Goal: Task Accomplishment & Management: Manage account settings

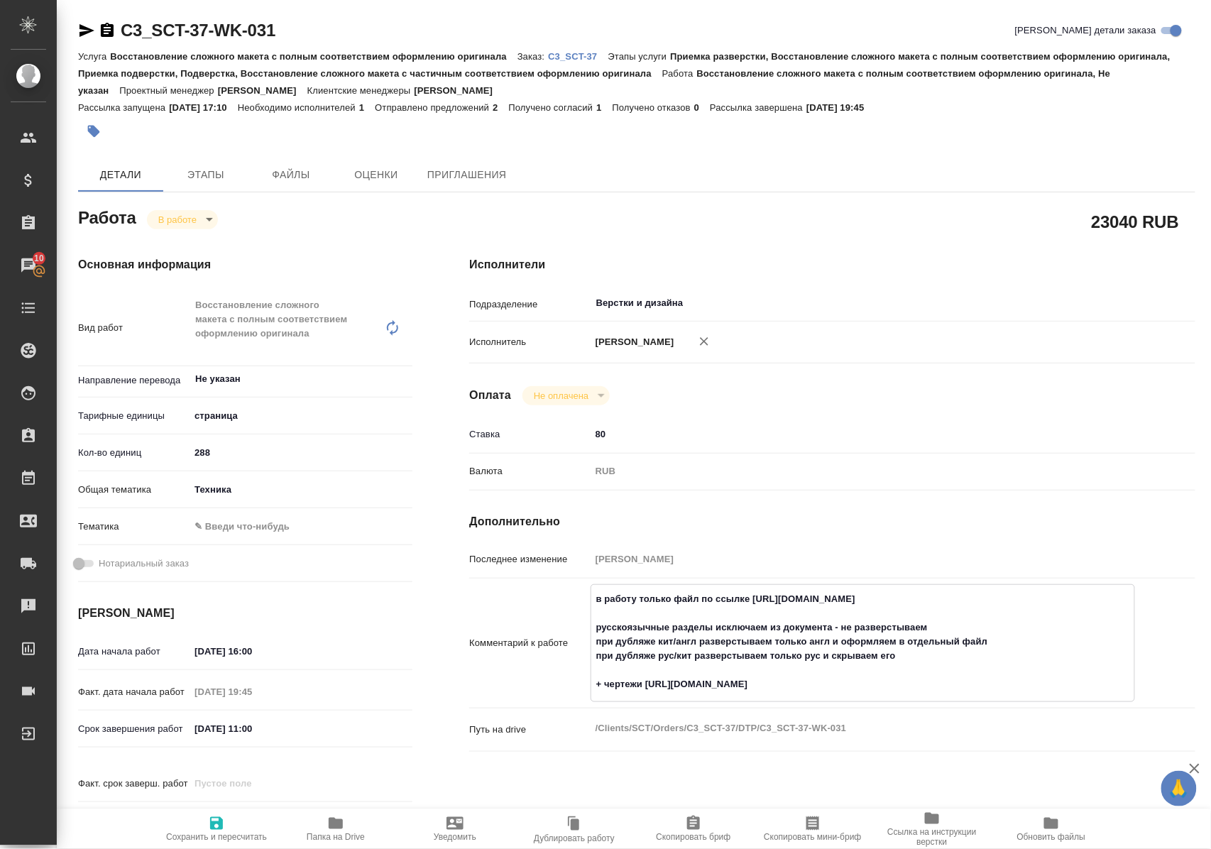
drag, startPoint x: 752, startPoint y: 611, endPoint x: 968, endPoint y: 611, distance: 215.7
click at [968, 611] on textarea "в работу только файл по ссылке https://drive.awatera.com/s/pMPFcfraQSDfctf русс…" at bounding box center [862, 641] width 543 height 109
click at [341, 829] on icon "button" at bounding box center [335, 823] width 17 height 17
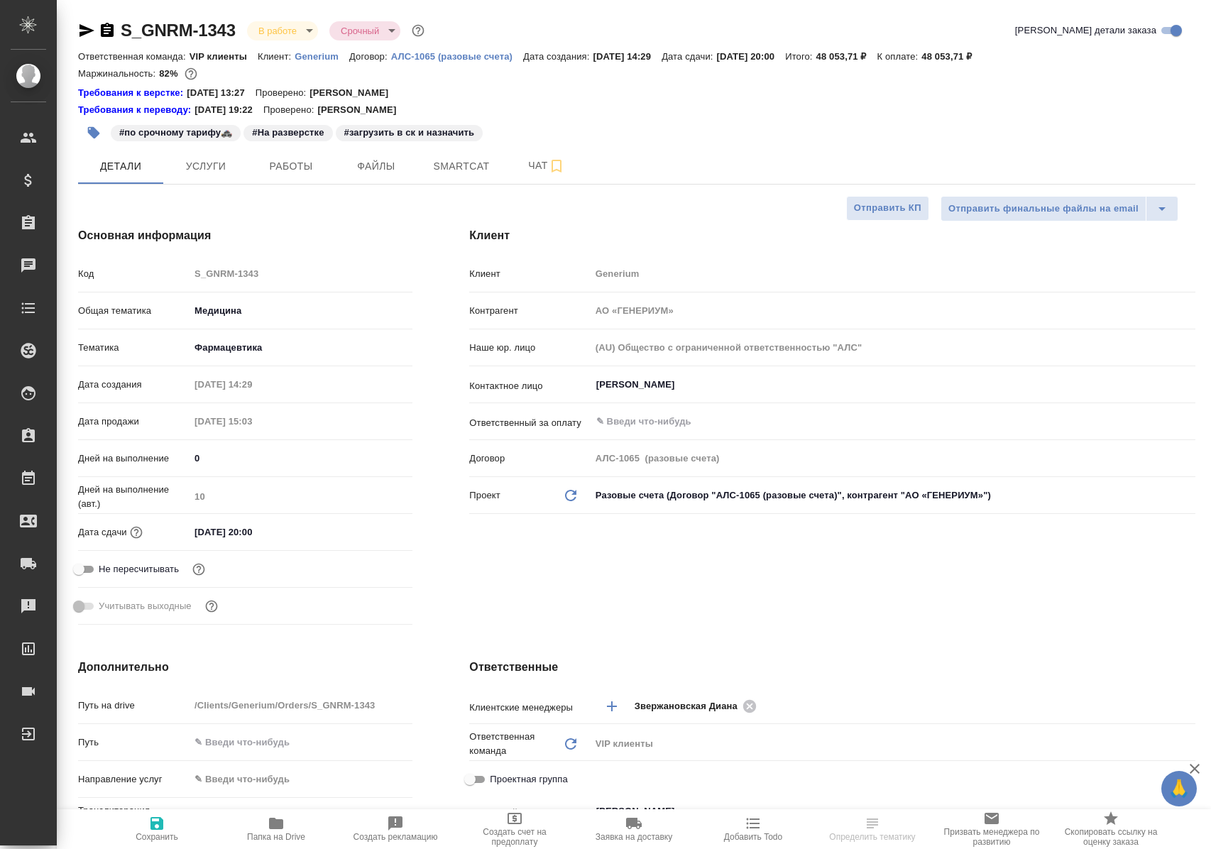
select select "RU"
click at [296, 169] on span "Работы" at bounding box center [291, 167] width 68 height 18
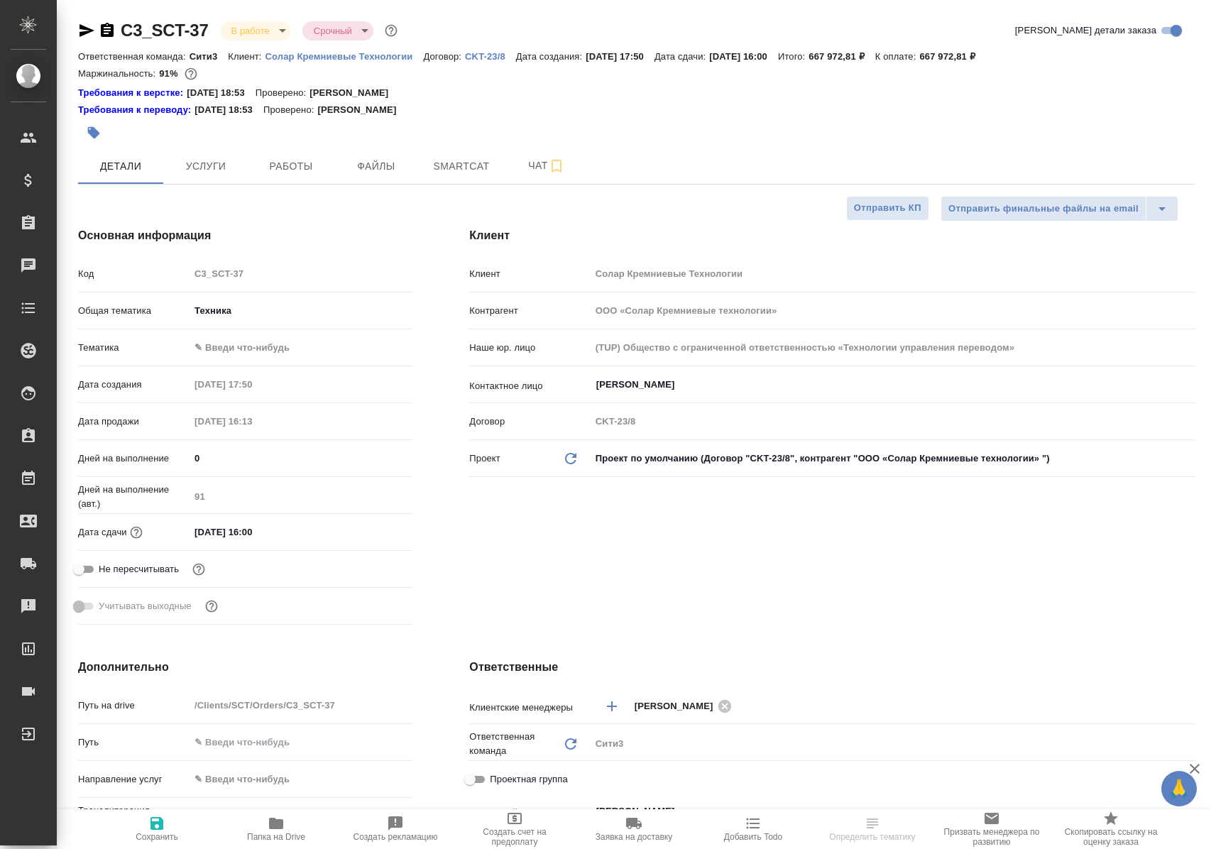
select select "RU"
type textarea "x"
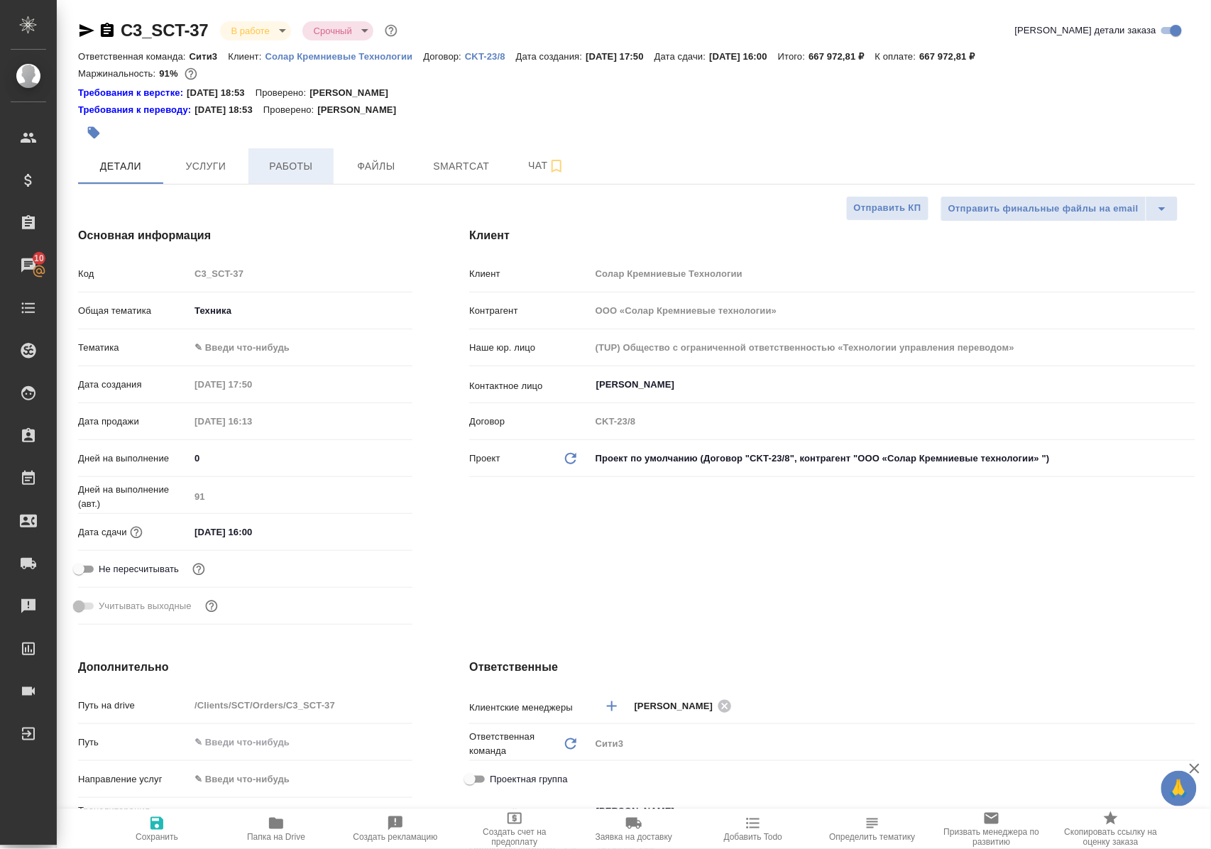
click at [278, 170] on span "Работы" at bounding box center [291, 167] width 68 height 18
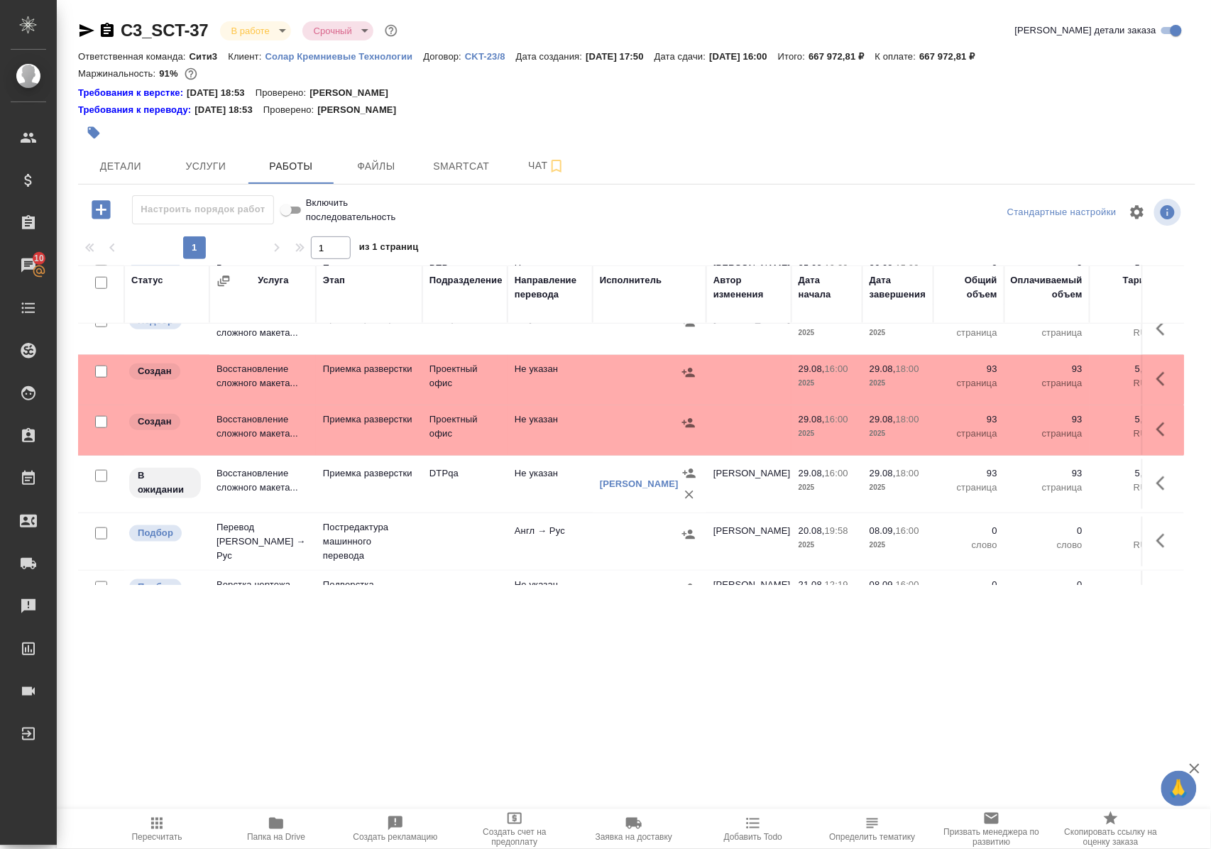
scroll to position [527, 0]
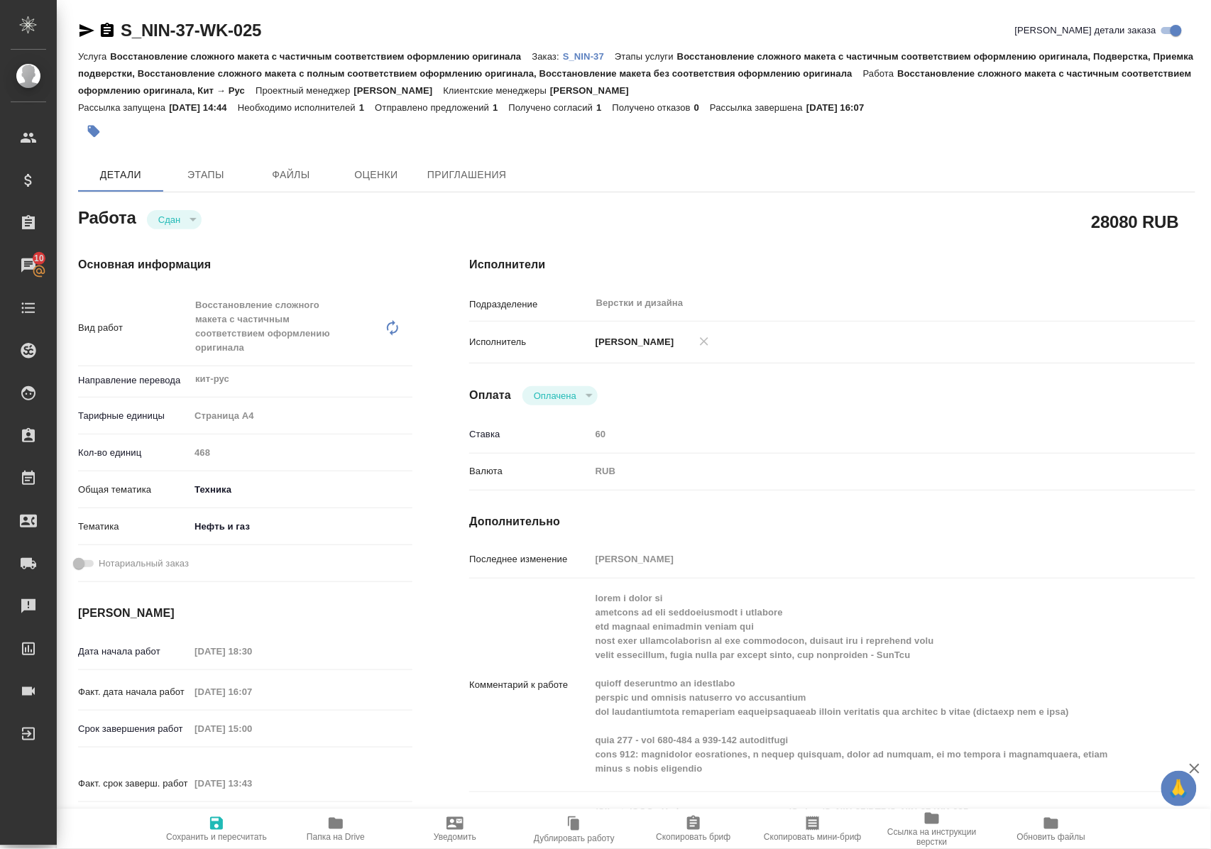
scroll to position [94, 0]
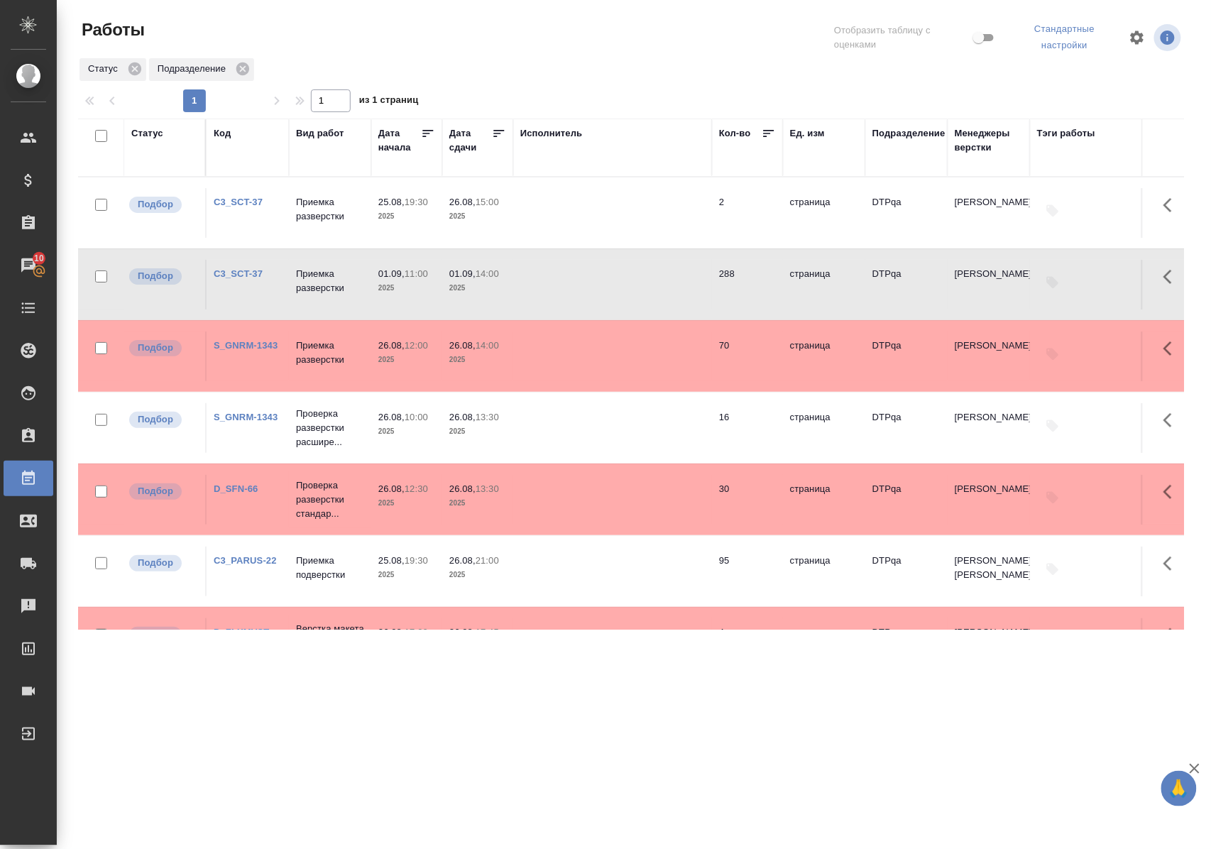
click at [250, 274] on link "C3_SCT-37" at bounding box center [238, 273] width 49 height 11
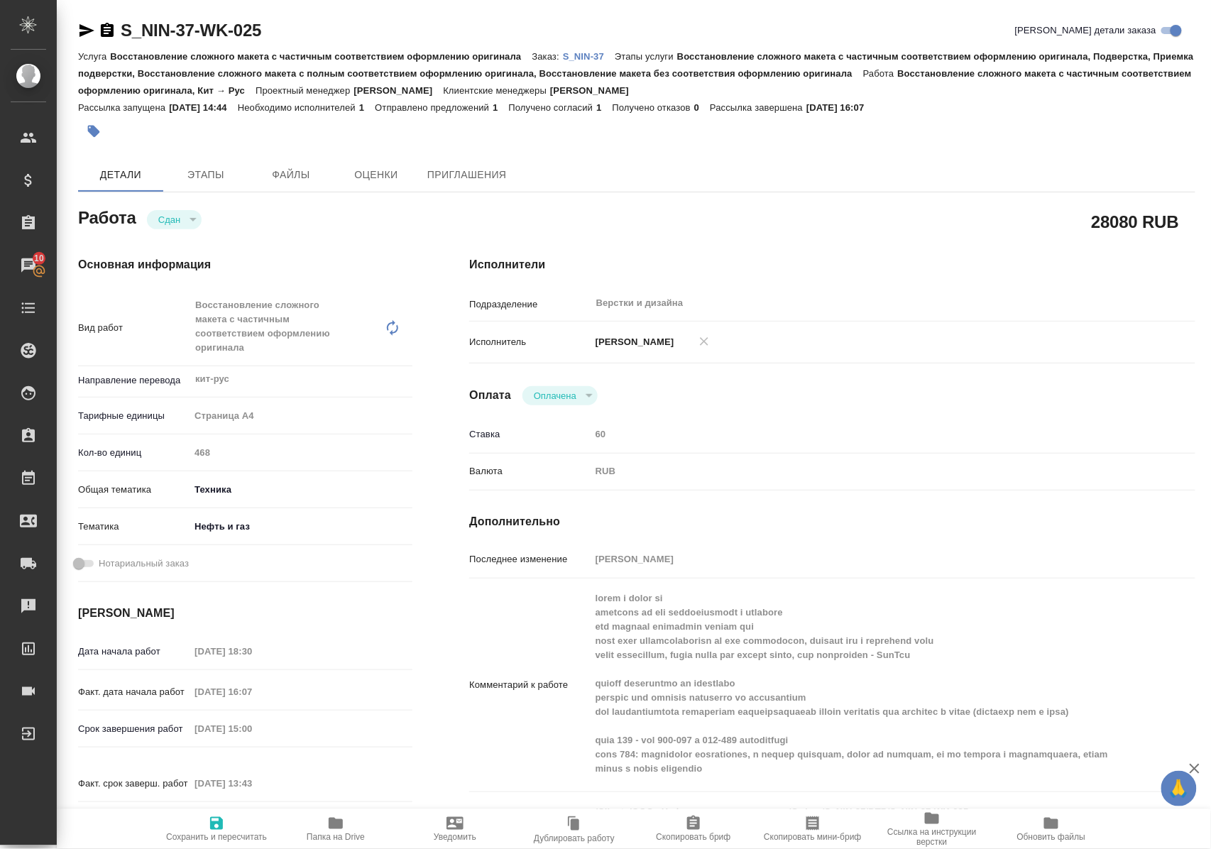
scroll to position [94, 0]
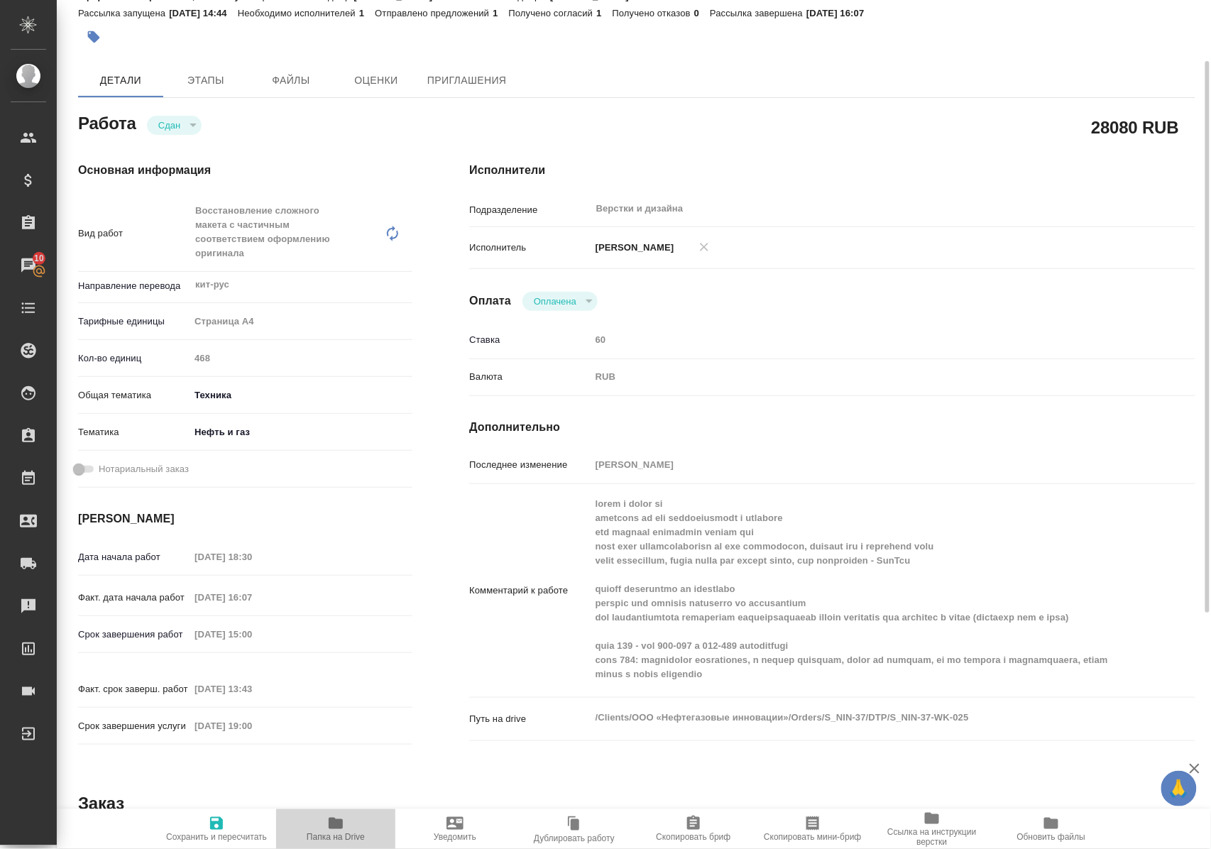
click at [335, 832] on span "Папка на Drive" at bounding box center [336, 837] width 58 height 10
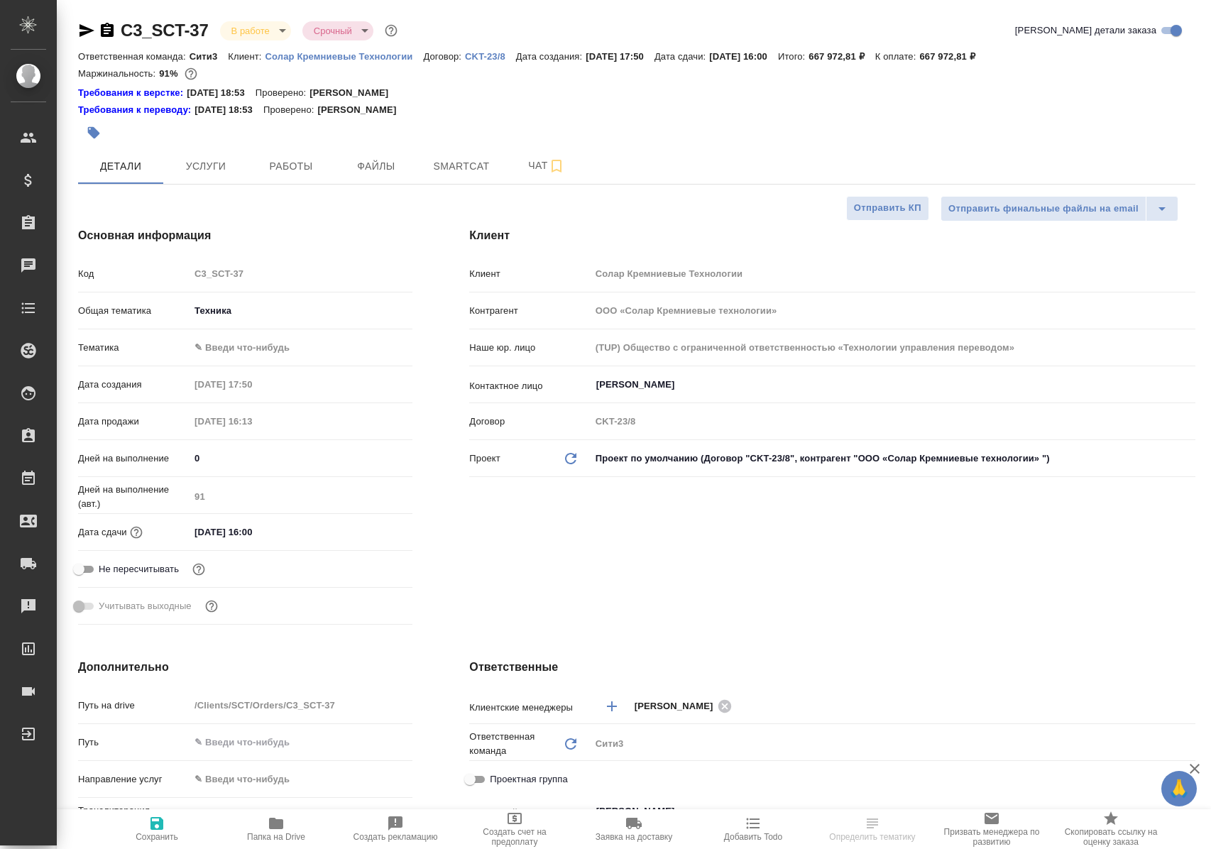
select select "RU"
click at [304, 166] on span "Работы" at bounding box center [291, 167] width 68 height 18
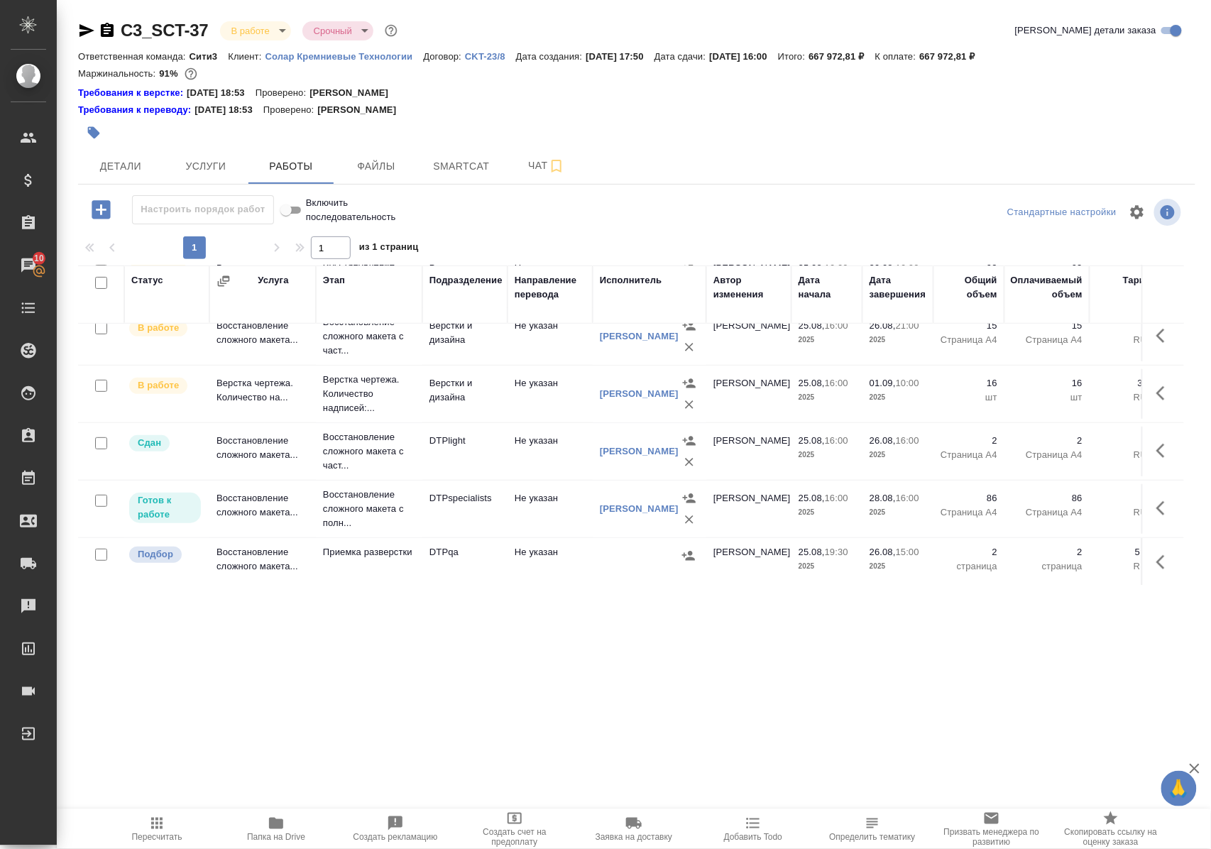
scroll to position [284, 0]
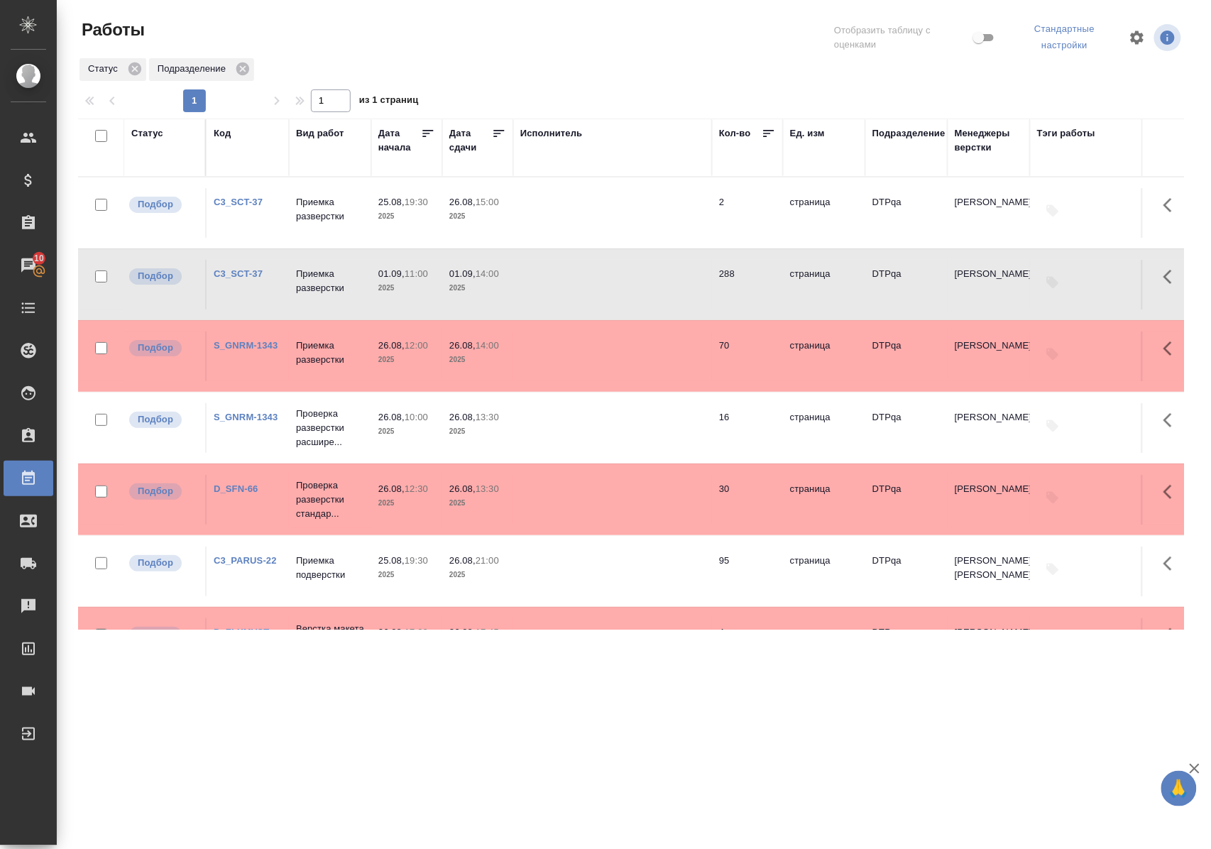
scroll to position [138, 0]
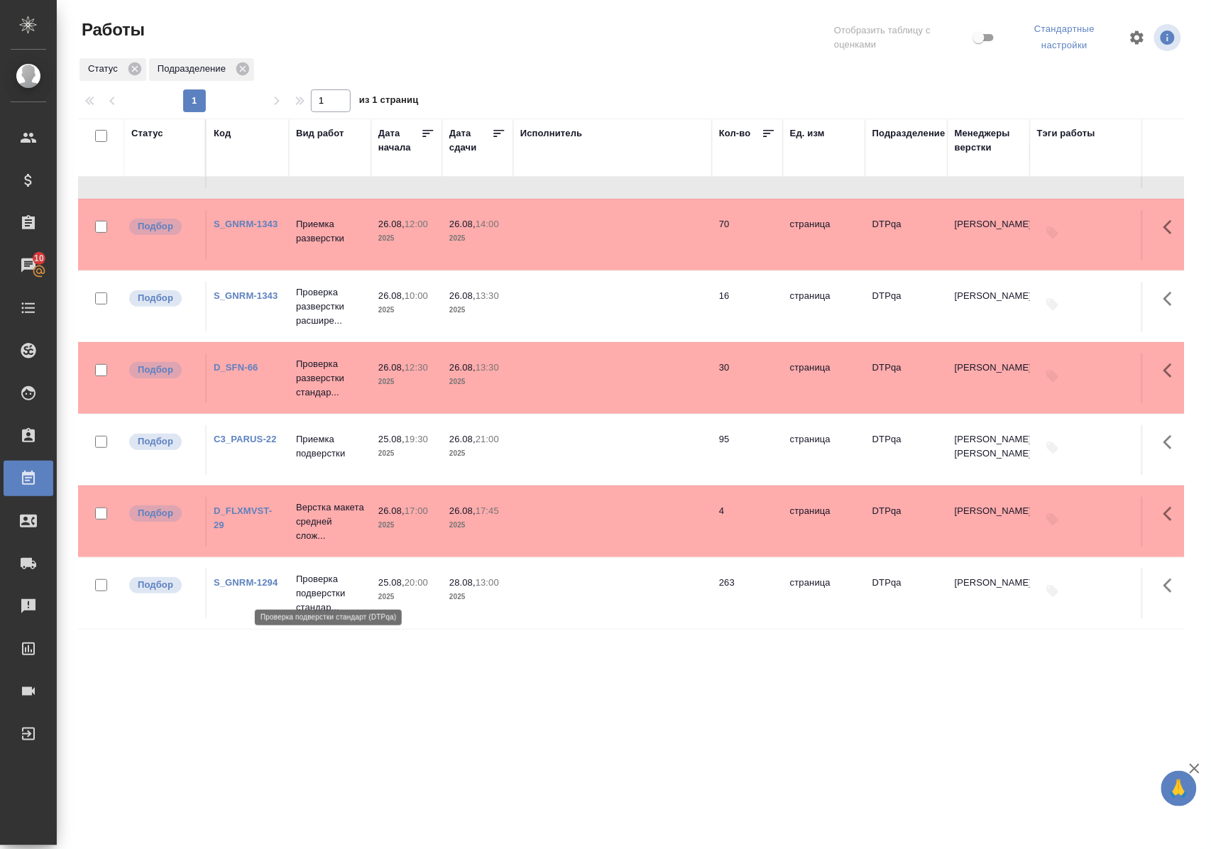
click at [312, 583] on p "Проверка подверстки стандар..." at bounding box center [330, 593] width 68 height 43
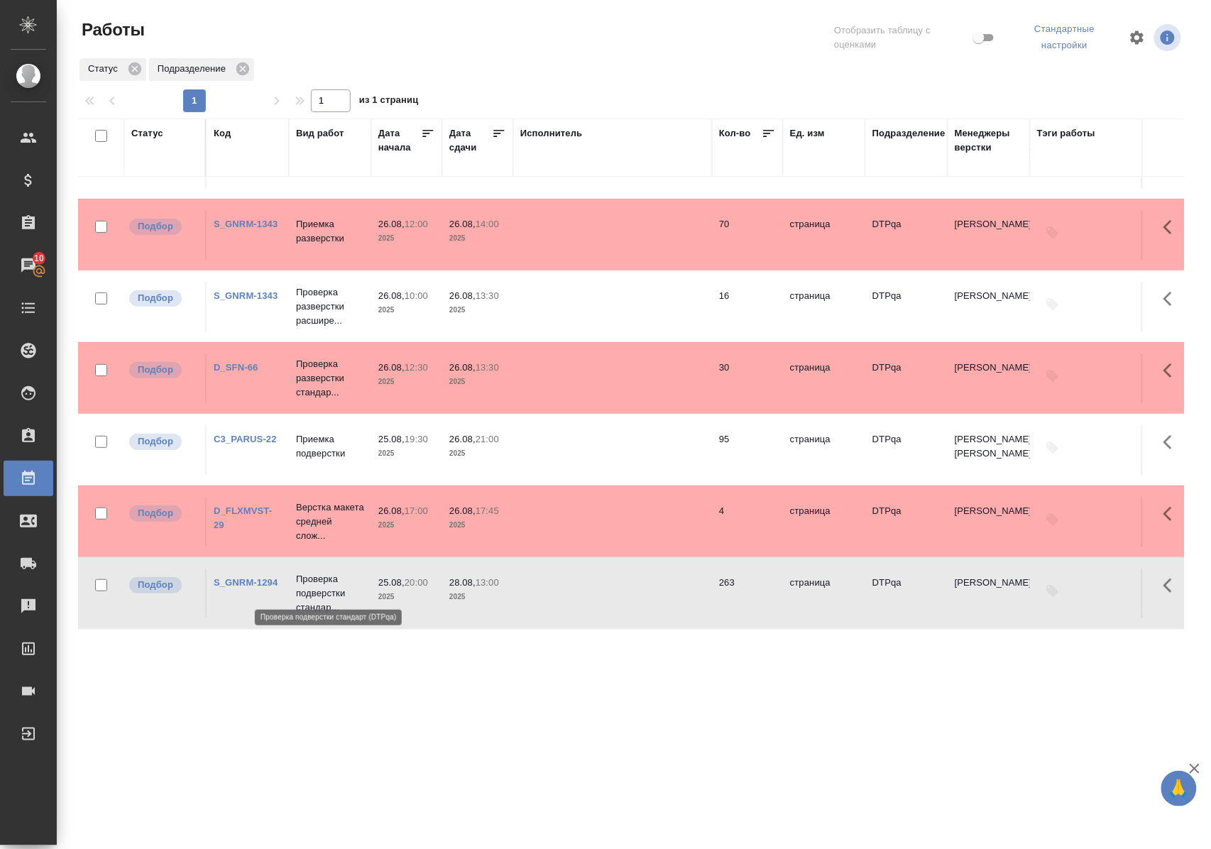
click at [312, 583] on p "Проверка подверстки стандар..." at bounding box center [330, 593] width 68 height 43
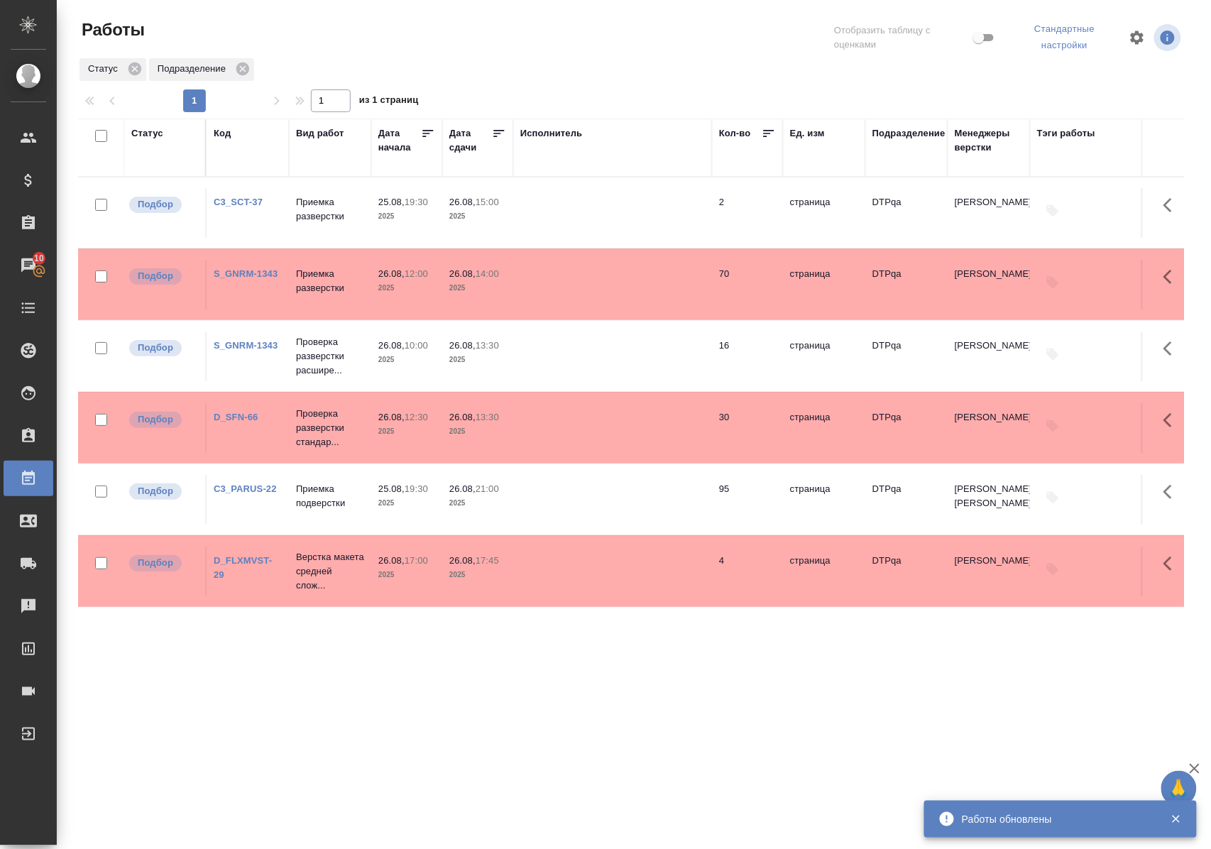
scroll to position [0, 0]
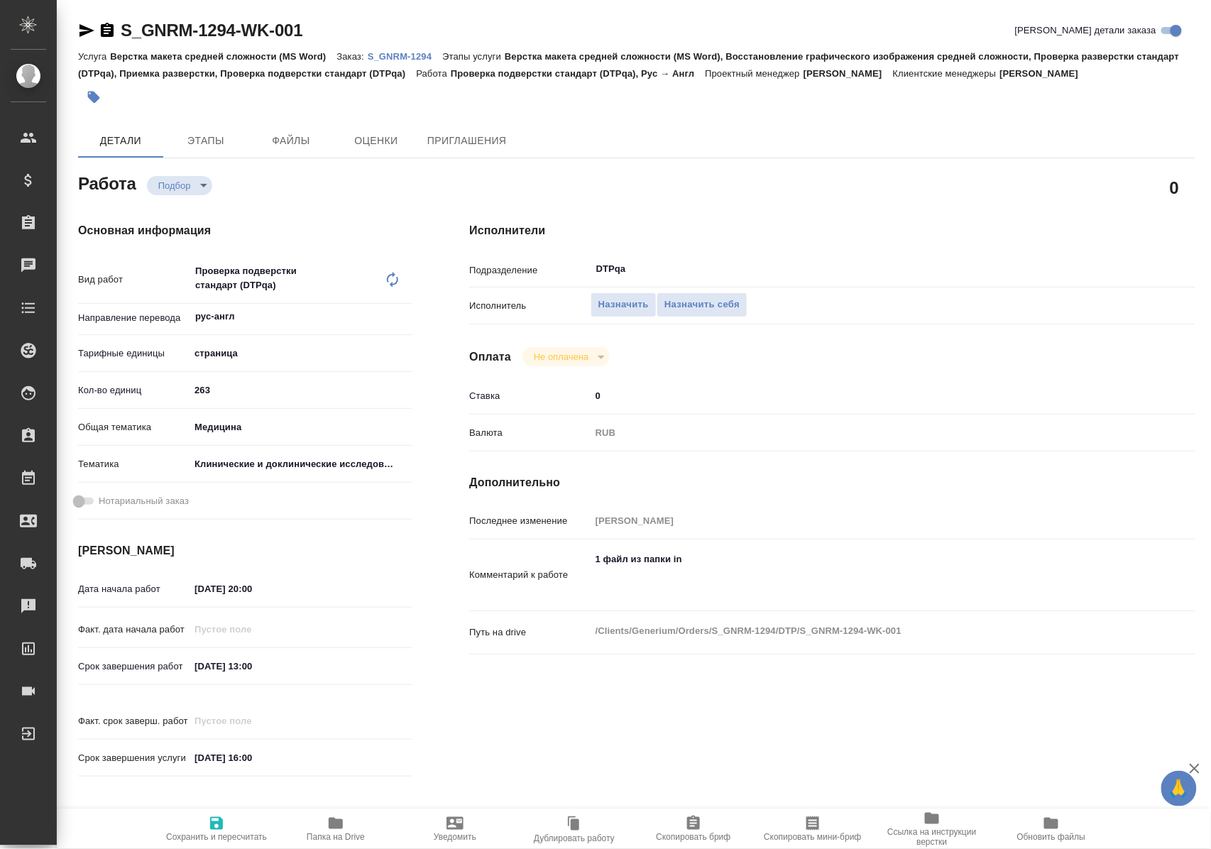
type textarea "x"
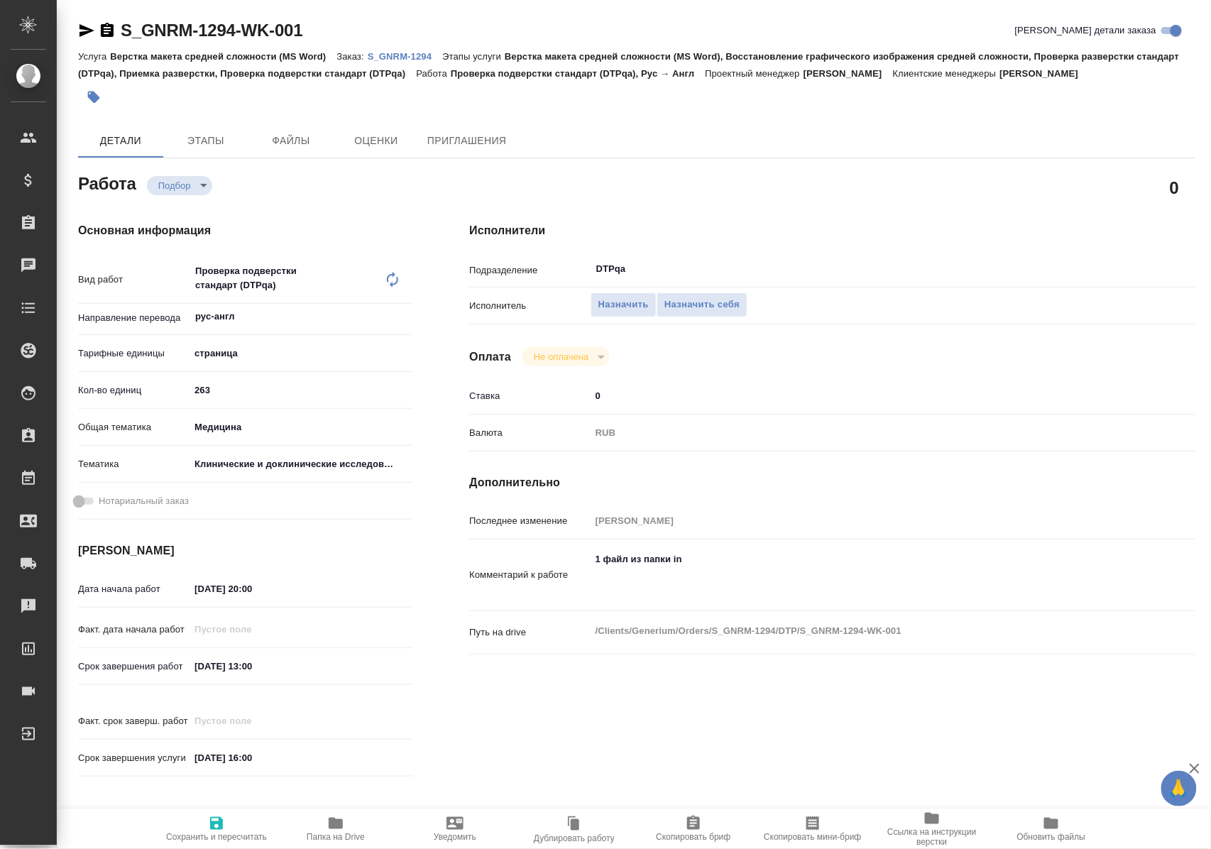
type textarea "x"
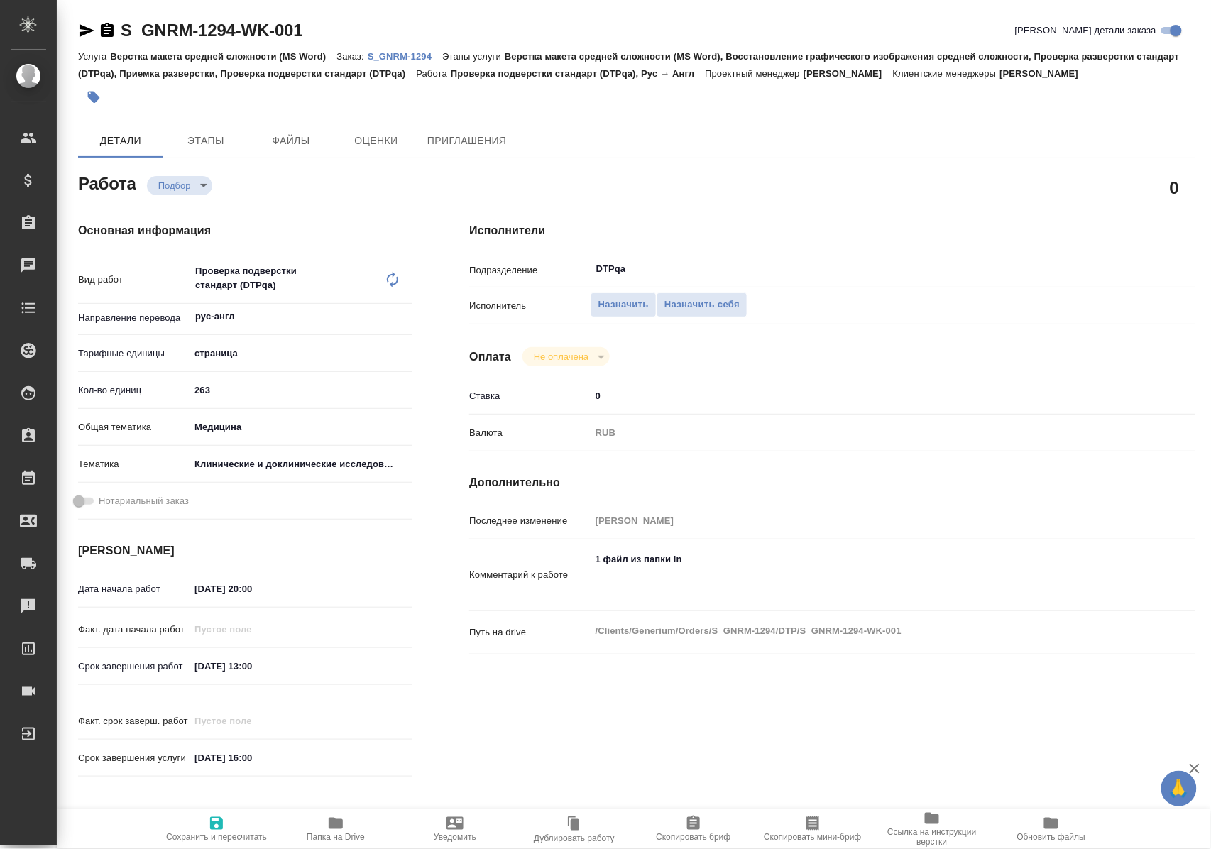
type textarea "x"
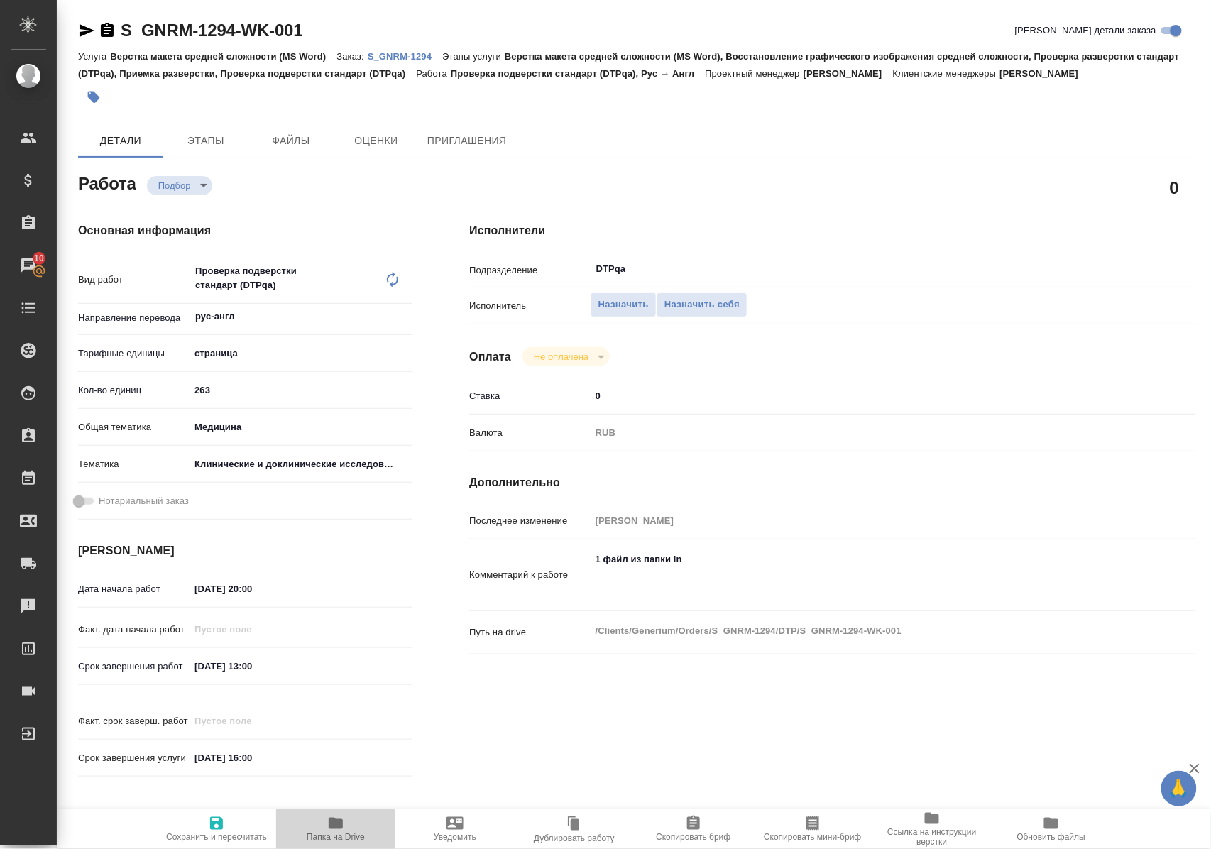
drag, startPoint x: 336, startPoint y: 827, endPoint x: 412, endPoint y: 627, distance: 213.8
click at [338, 826] on icon "button" at bounding box center [336, 822] width 14 height 11
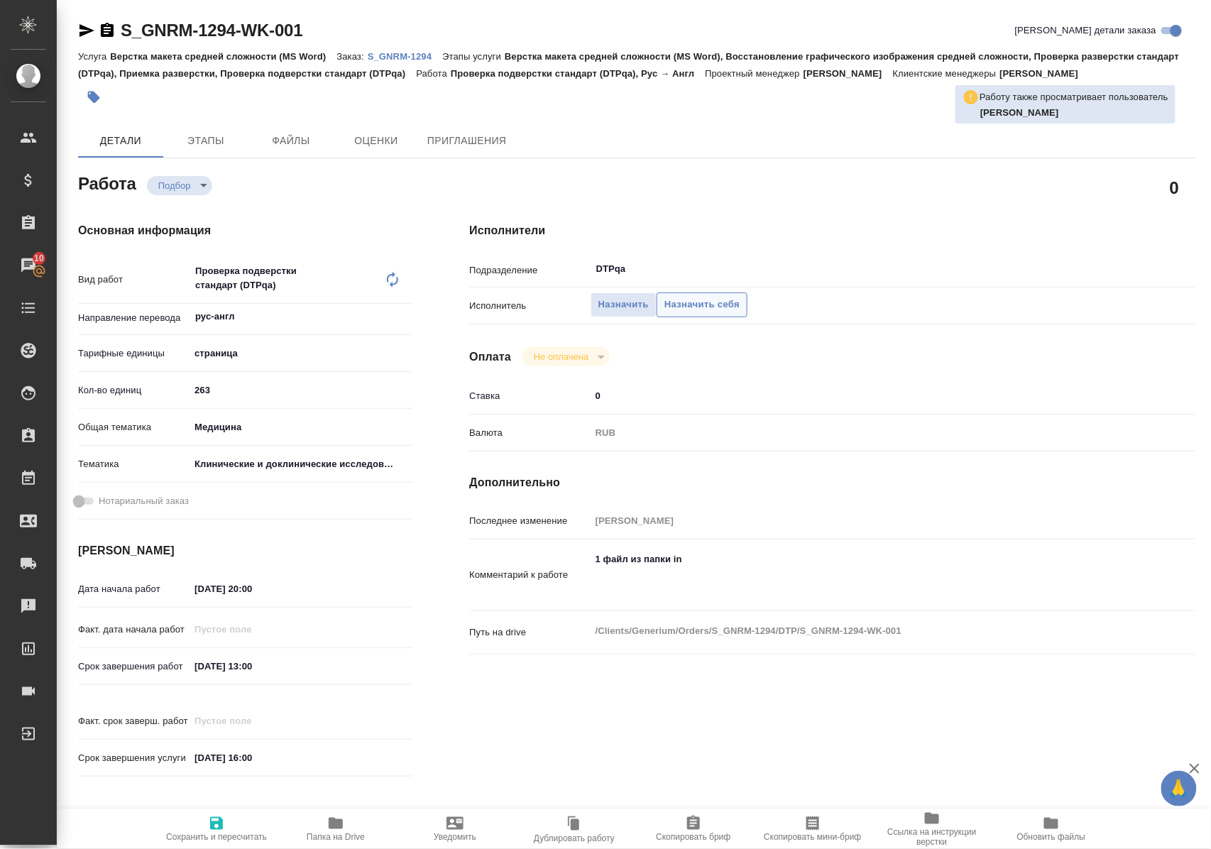
click at [702, 304] on span "Назначить себя" at bounding box center [701, 305] width 75 height 16
type textarea "x"
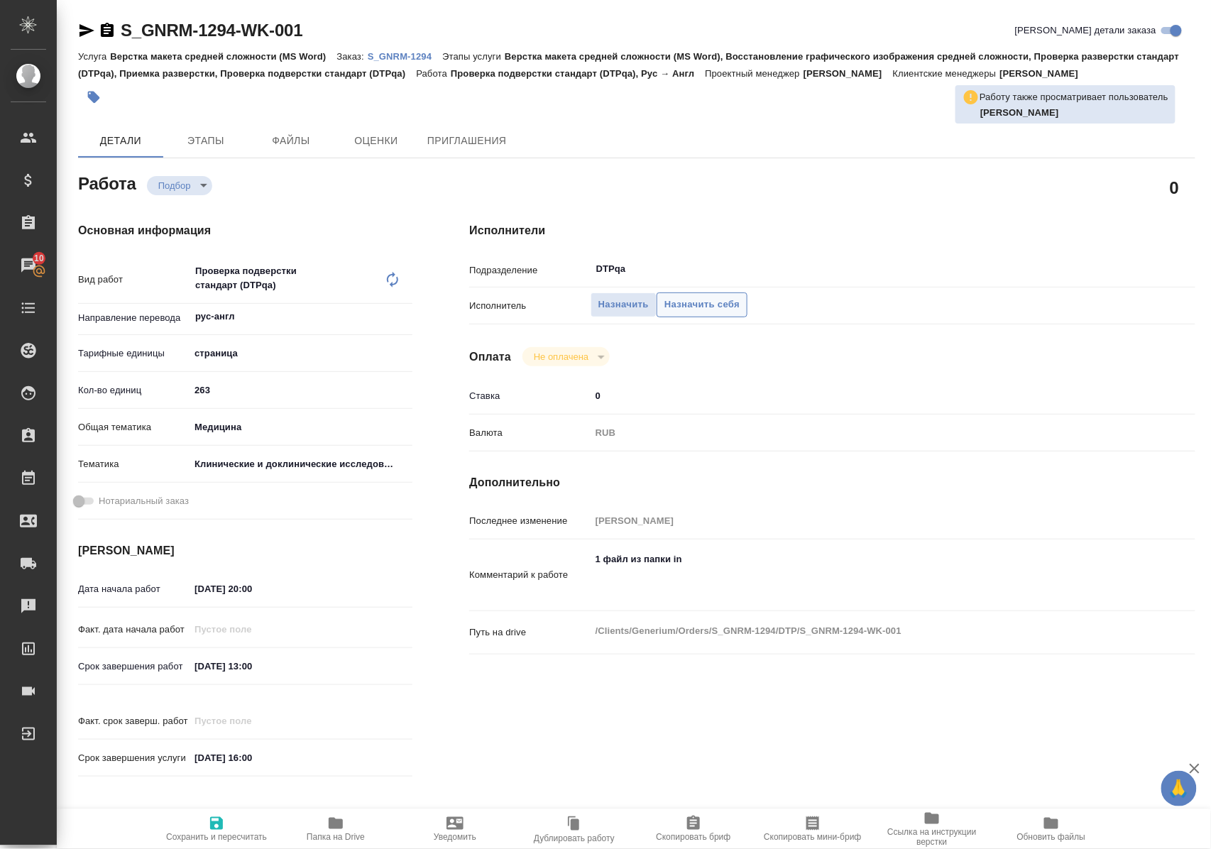
type textarea "x"
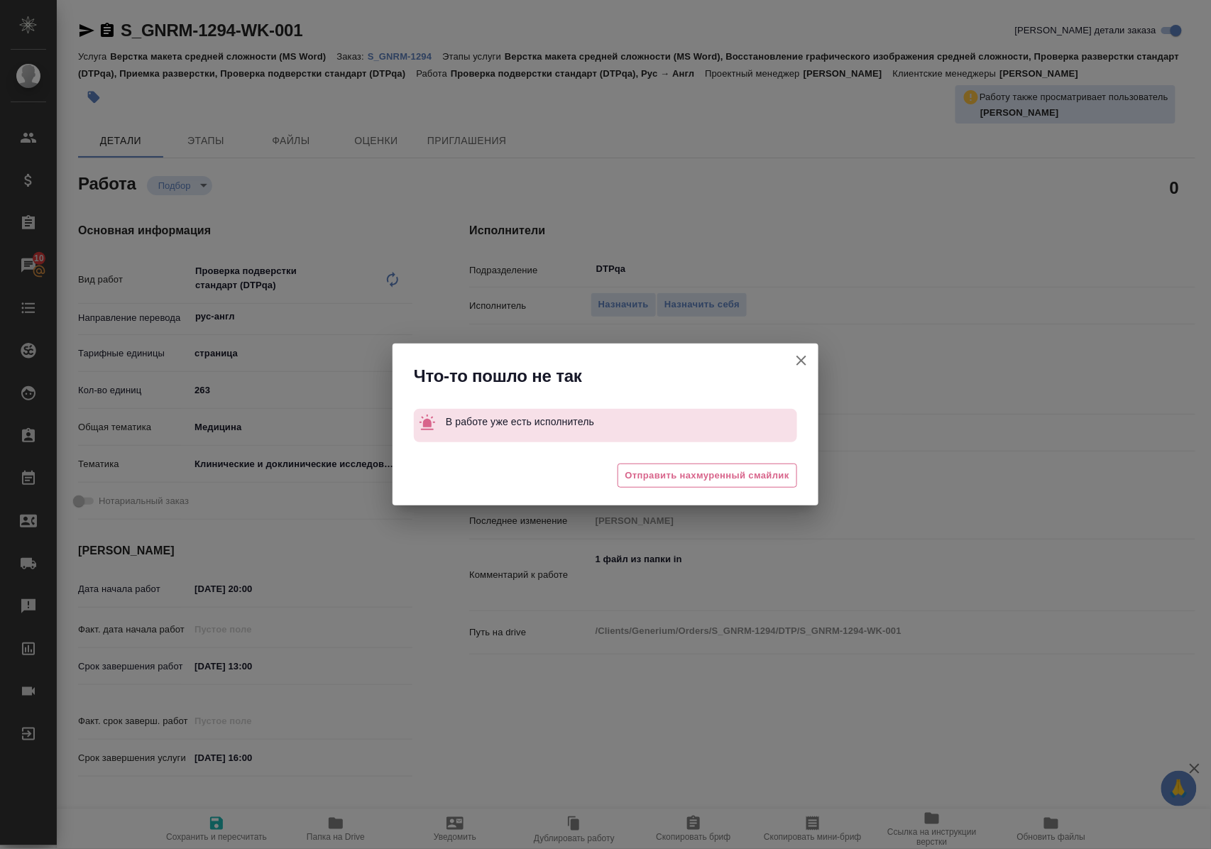
click at [802, 362] on icon "button" at bounding box center [801, 360] width 17 height 17
type textarea "x"
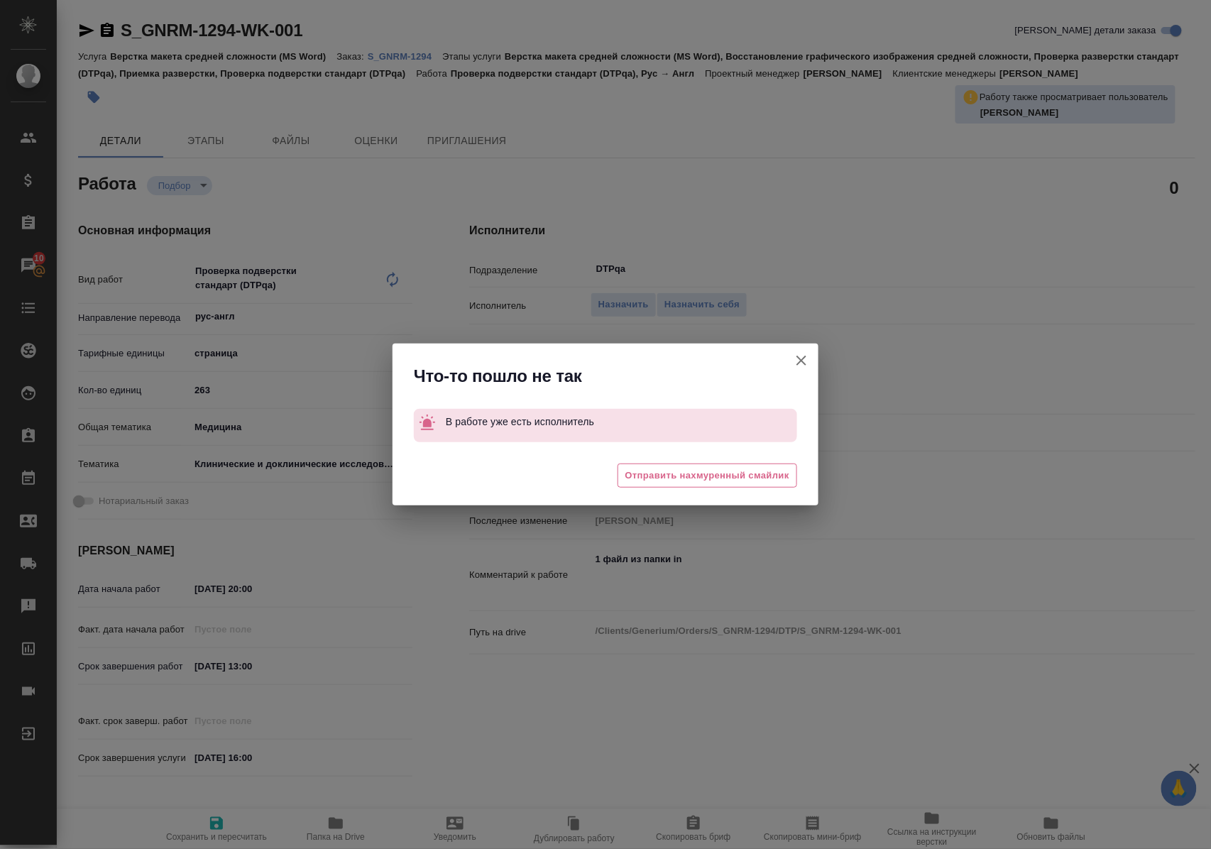
type textarea "x"
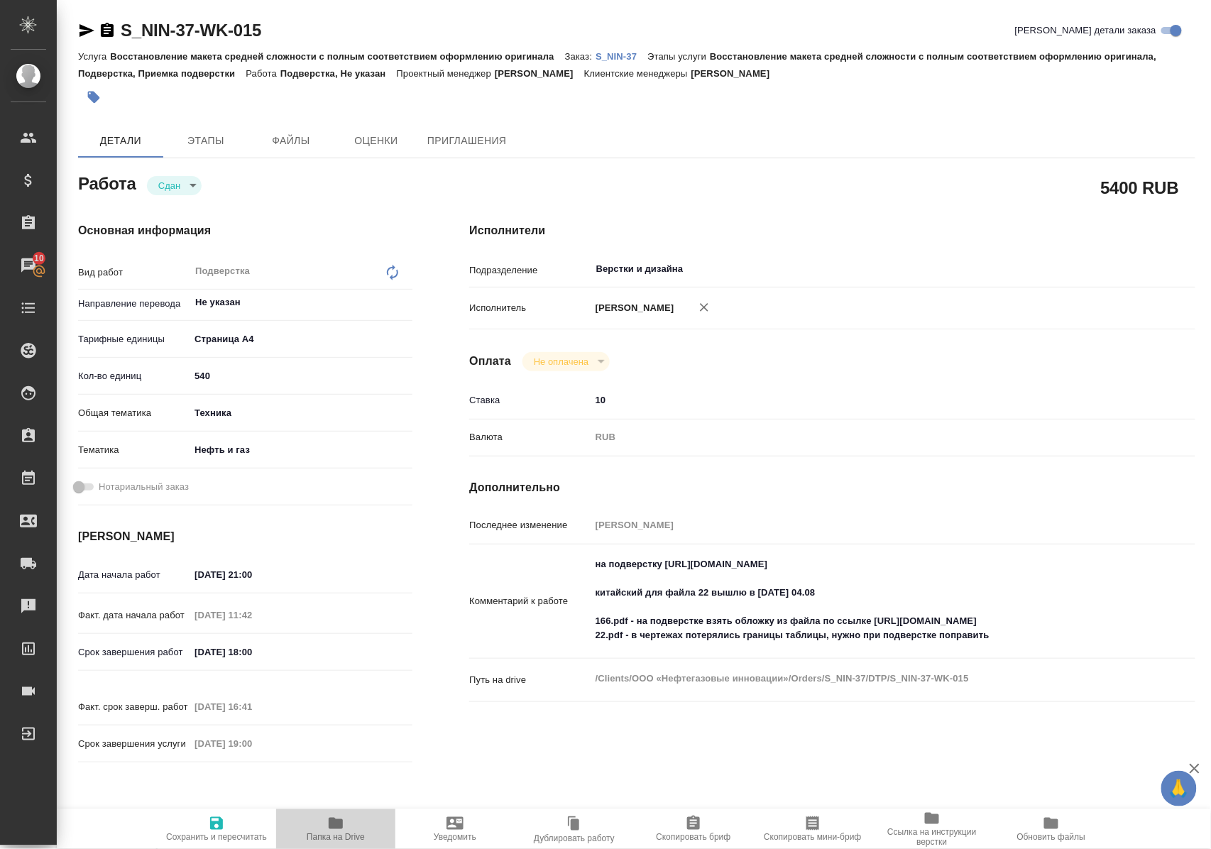
click at [334, 836] on span "Папка на Drive" at bounding box center [336, 837] width 58 height 10
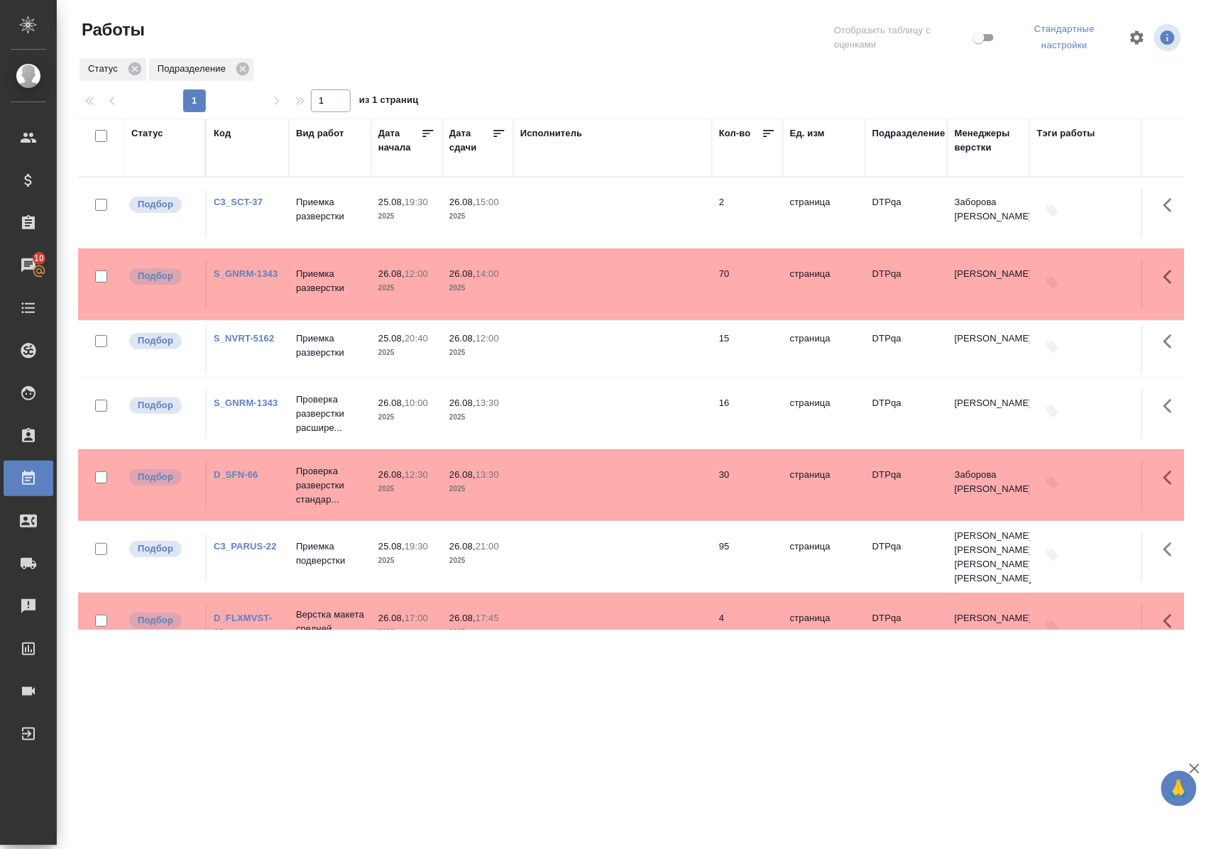
click at [260, 335] on link "S_NVRT-5162" at bounding box center [244, 338] width 60 height 11
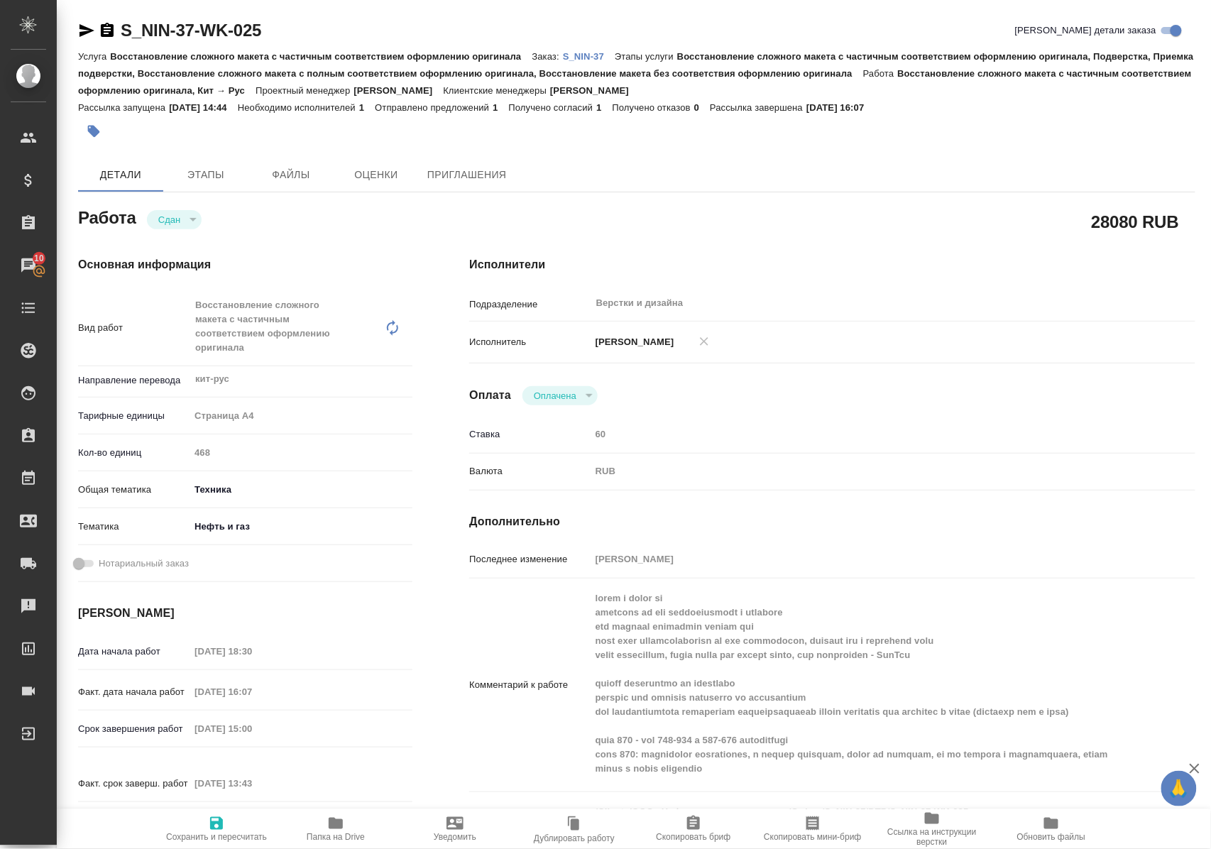
scroll to position [94, 0]
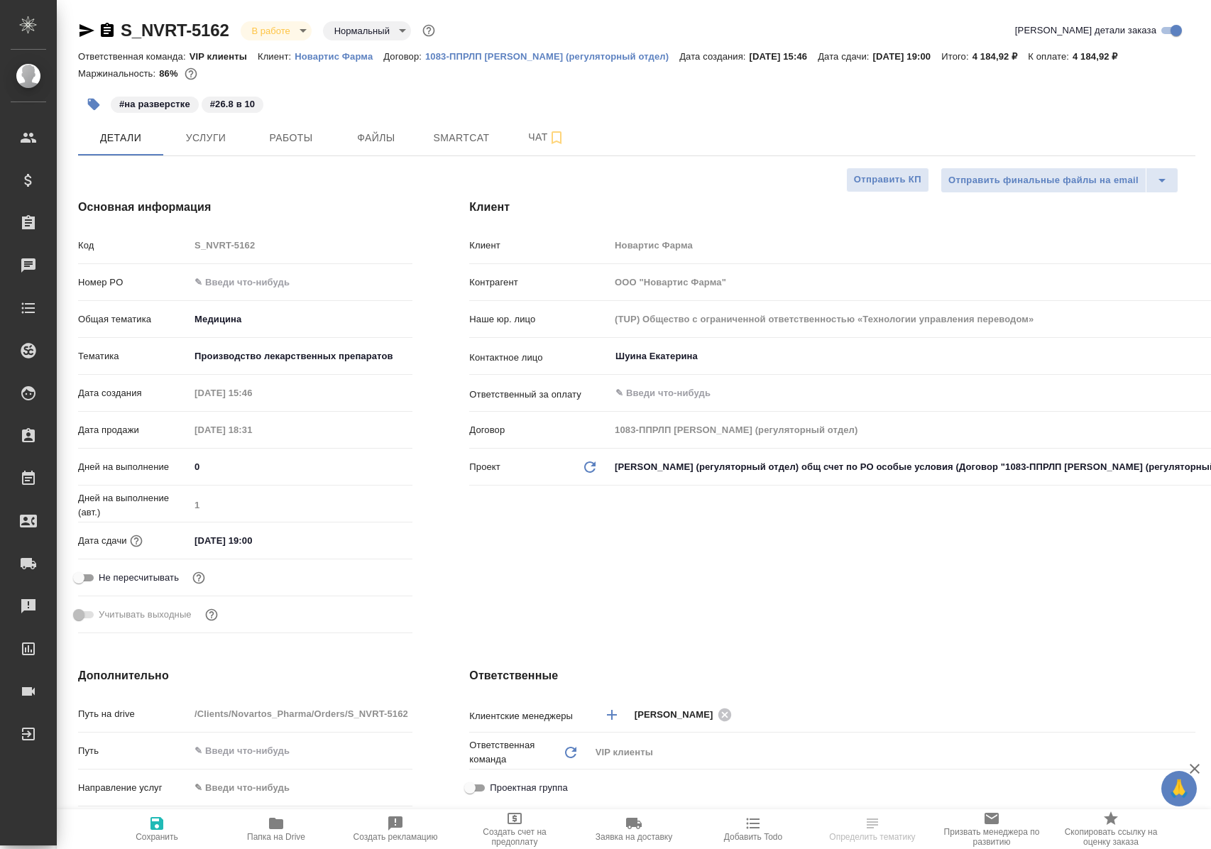
select select "RU"
type input "[PERSON_NAME]"
click at [290, 143] on span "Работы" at bounding box center [291, 138] width 68 height 18
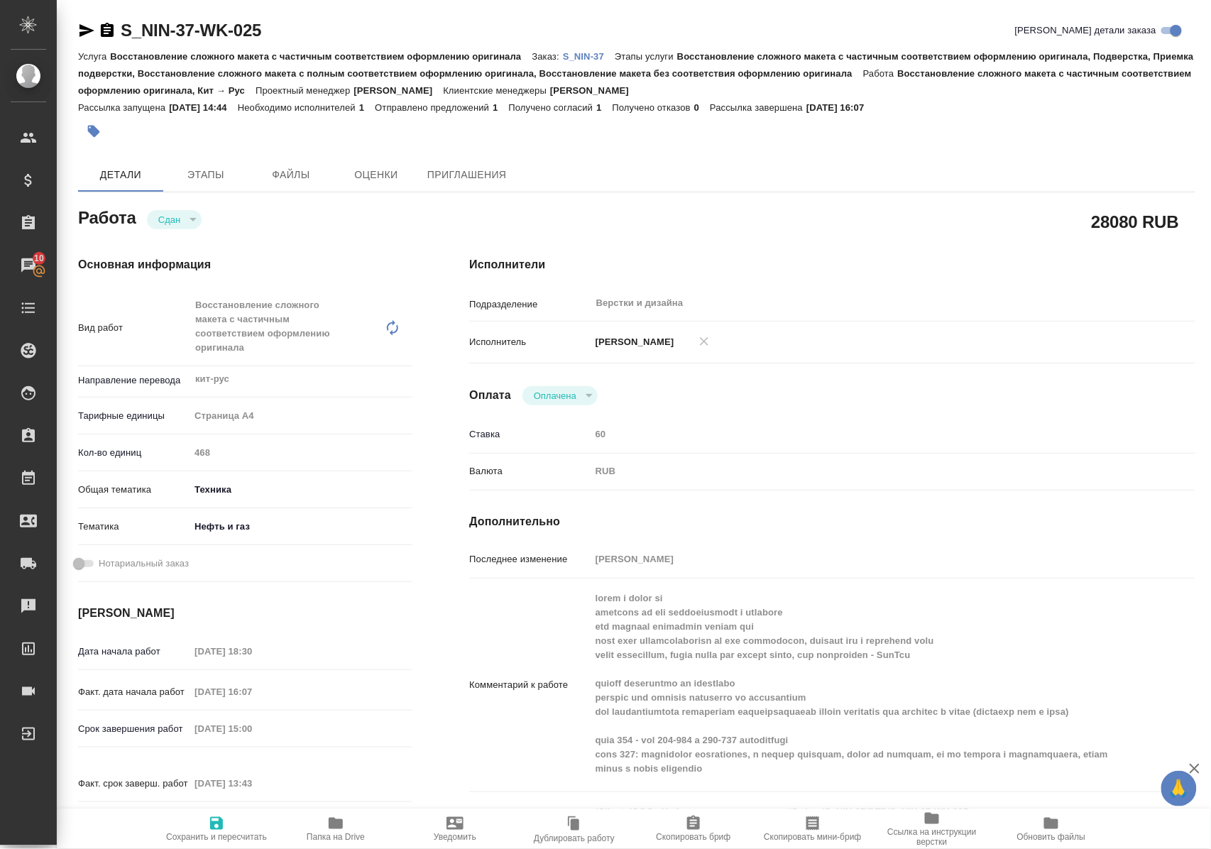
scroll to position [94, 0]
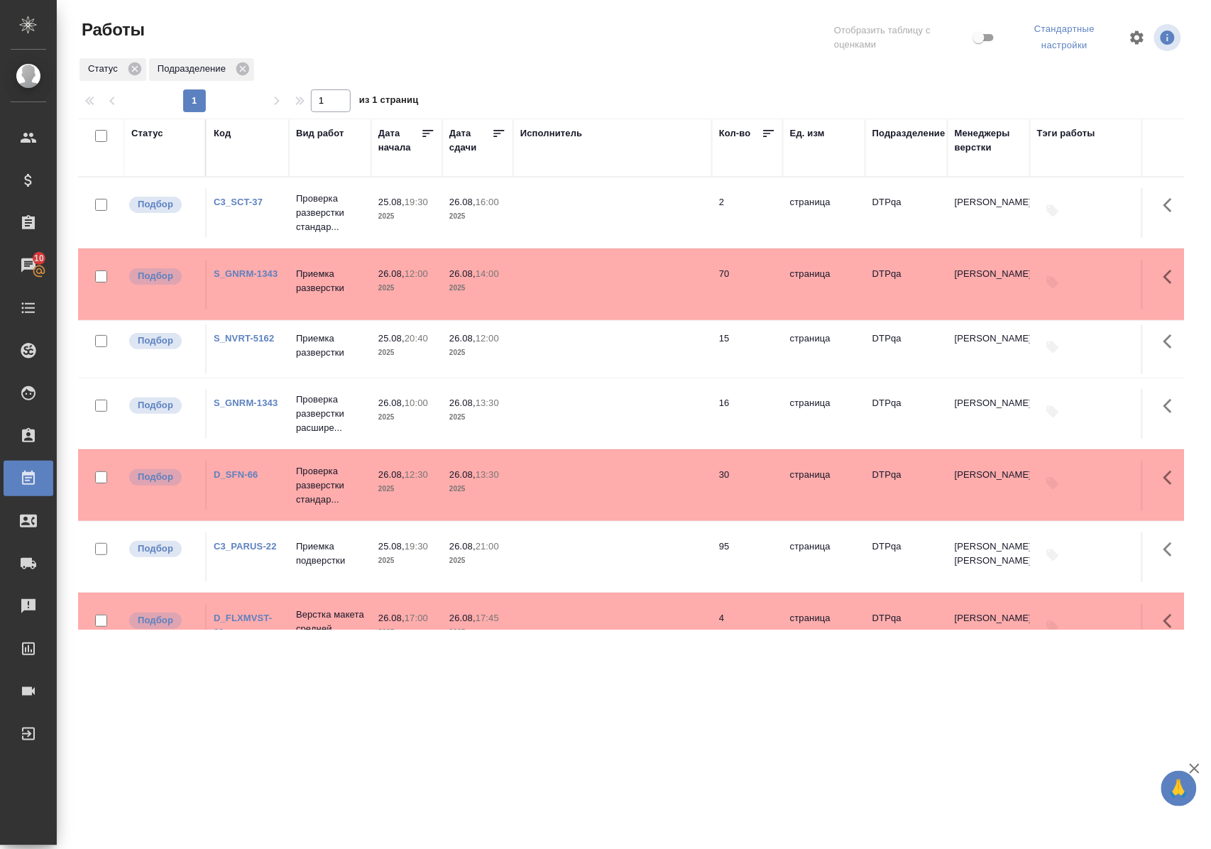
click at [444, 704] on div ".cls-1 fill:#fff; AWATERA [PERSON_NAME] Спецификации Заказы 10 Чаты Todo Проект…" at bounding box center [605, 424] width 1211 height 849
click at [622, 778] on div ".cls-1 fill:#fff; AWATERA [PERSON_NAME] Спецификации Заказы 10 Чаты Todo Проект…" at bounding box center [605, 424] width 1211 height 849
click at [548, 32] on div at bounding box center [637, 37] width 373 height 38
click at [683, 61] on div "Статус Подразделение" at bounding box center [631, 70] width 1106 height 26
click at [668, 720] on div ".cls-1 fill:#fff; AWATERA [PERSON_NAME] Спецификации Заказы 10 Чаты Todo Проект…" at bounding box center [605, 424] width 1211 height 849
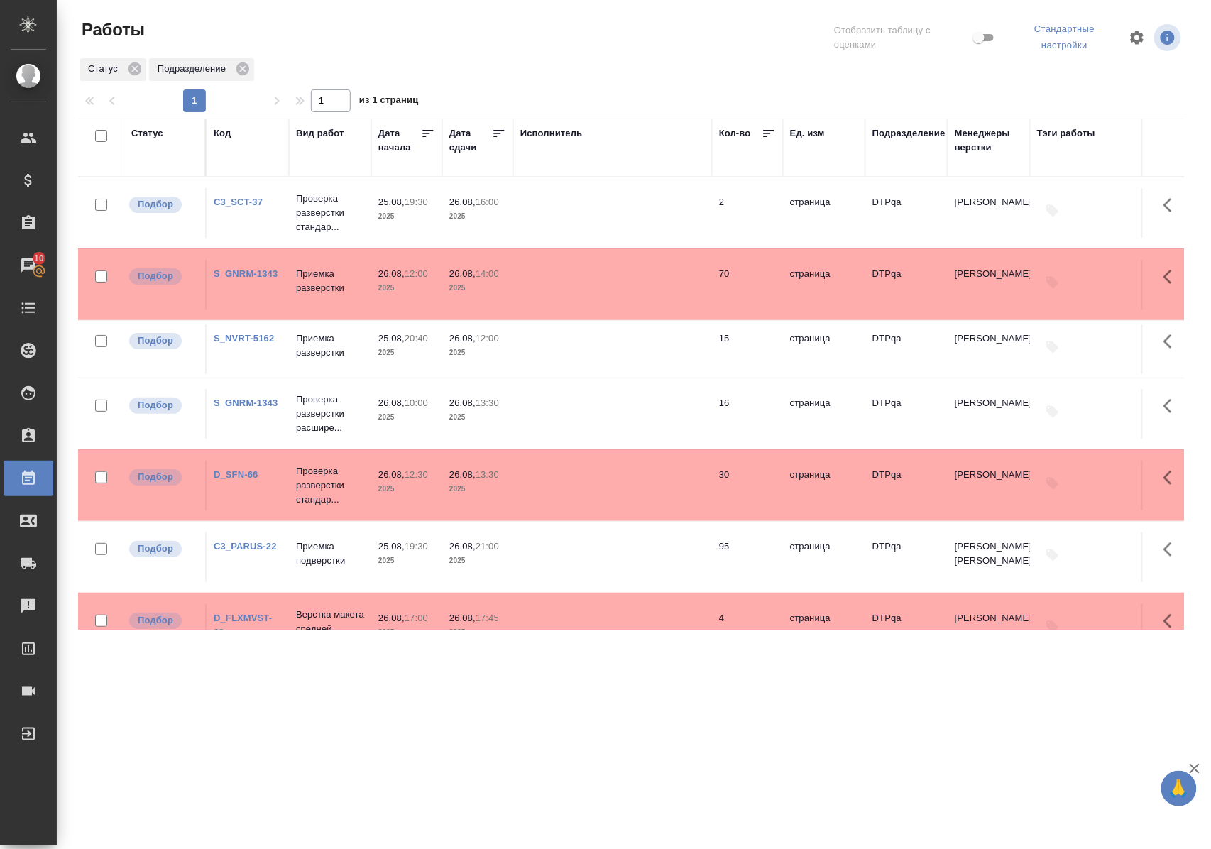
click at [489, 697] on div ".cls-1 fill:#fff; AWATERA [PERSON_NAME] Спецификации Заказы 10 Чаты Todo Проект…" at bounding box center [605, 424] width 1211 height 849
click at [498, 711] on div ".cls-1 fill:#fff; AWATERA [PERSON_NAME] Спецификации Заказы 10 Чаты Todo Проект…" at bounding box center [605, 424] width 1211 height 849
click at [271, 665] on div ".cls-1 fill:#fff; AWATERA [PERSON_NAME] Спецификации Заказы 10 Чаты Todo Проект…" at bounding box center [605, 424] width 1211 height 849
